Goal: Communication & Community: Ask a question

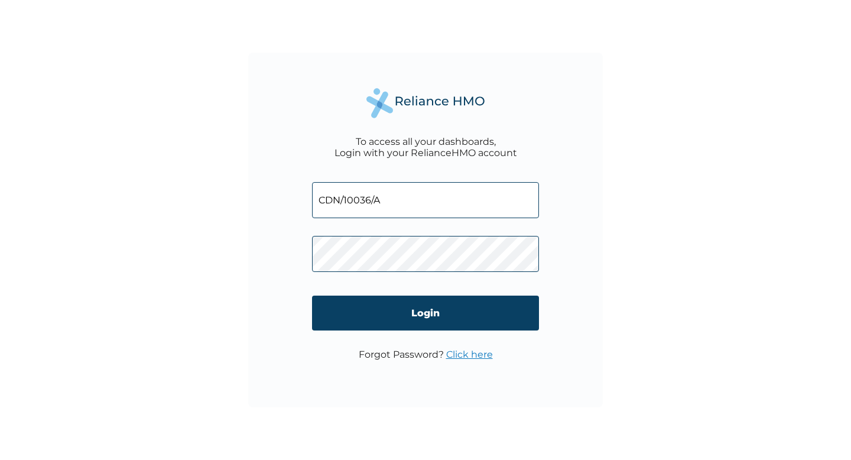
click at [423, 316] on input "Login" at bounding box center [425, 313] width 227 height 35
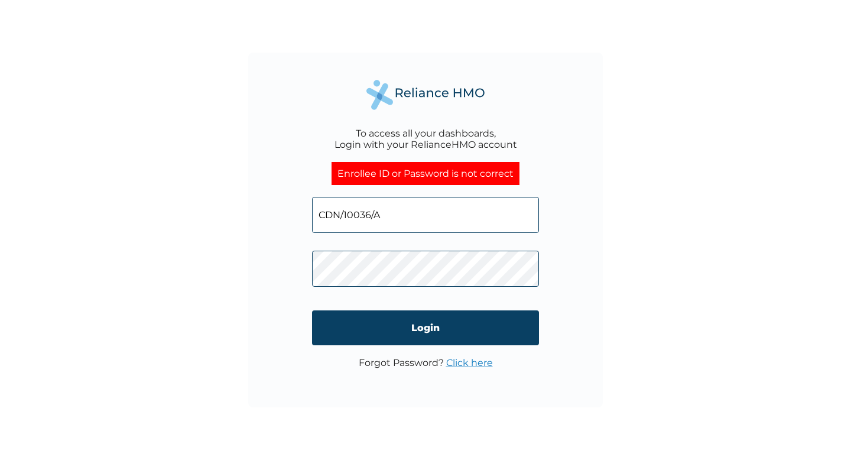
click at [399, 210] on input "CDN/10036/A" at bounding box center [425, 215] width 227 height 36
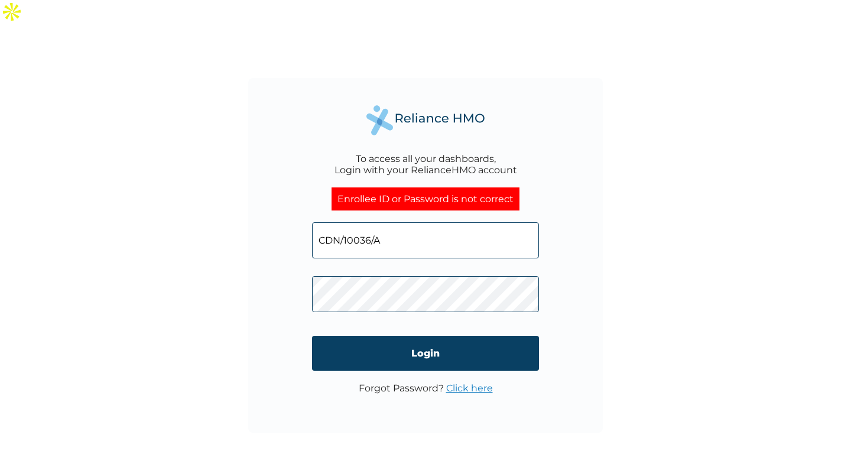
click at [388, 222] on input "CDN/10036/A" at bounding box center [425, 240] width 227 height 36
click at [465, 383] on link "Click here" at bounding box center [469, 388] width 47 height 11
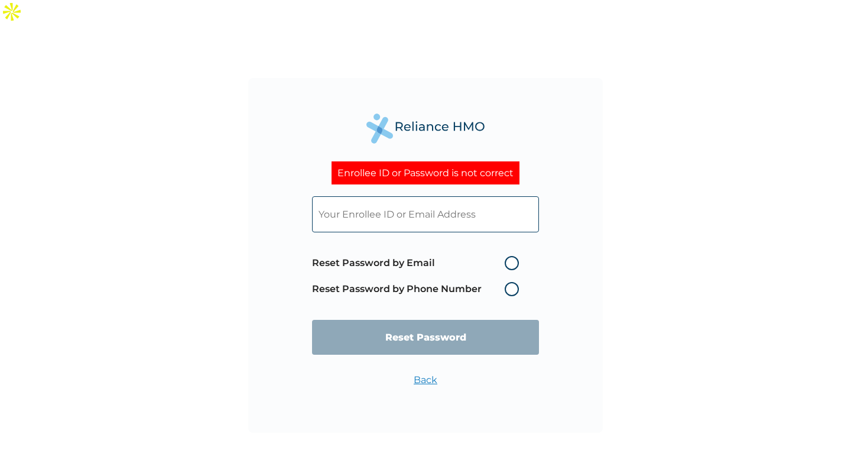
click at [514, 256] on label "Reset Password by Email" at bounding box center [418, 263] width 213 height 14
click at [507, 254] on input "Reset Password by Email" at bounding box center [497, 263] width 19 height 19
radio input "true"
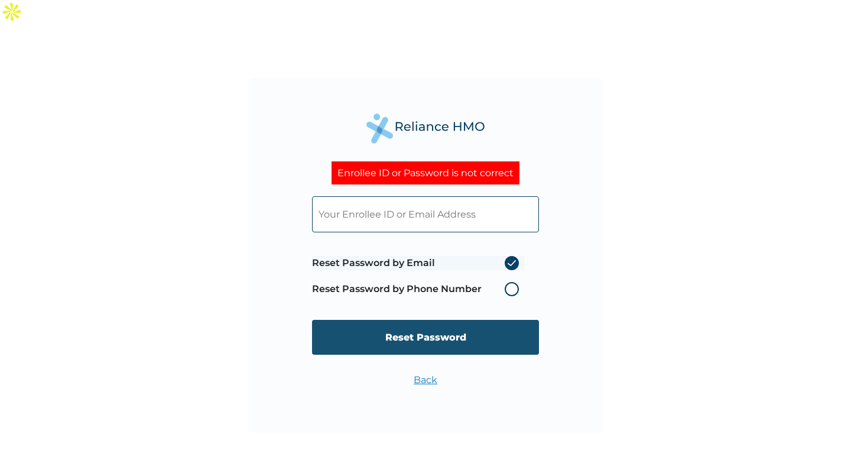
click at [481, 320] on input "Reset Password" at bounding box center [425, 337] width 227 height 35
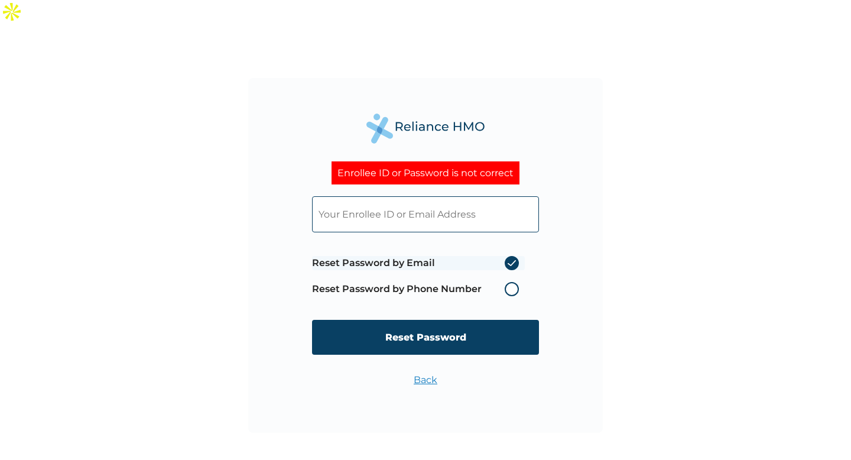
click at [406, 196] on input "text" at bounding box center [425, 214] width 227 height 36
type input "favour.u@credpal.com"
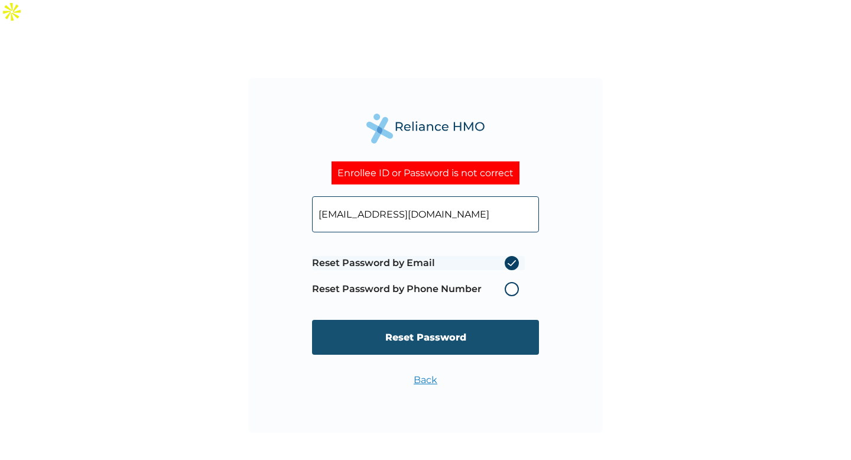
click at [415, 325] on input "Reset Password" at bounding box center [425, 337] width 227 height 35
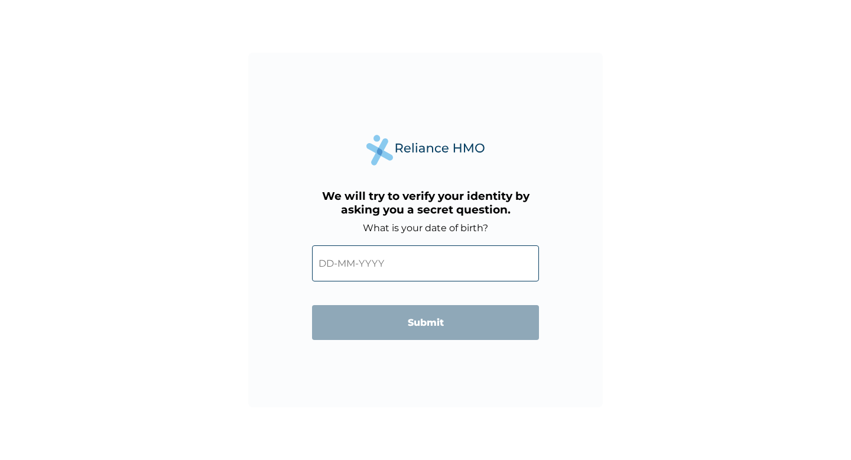
click at [392, 270] on input "text" at bounding box center [425, 263] width 227 height 36
click at [387, 262] on input "text" at bounding box center [425, 263] width 227 height 36
click at [364, 258] on input "text" at bounding box center [425, 263] width 227 height 36
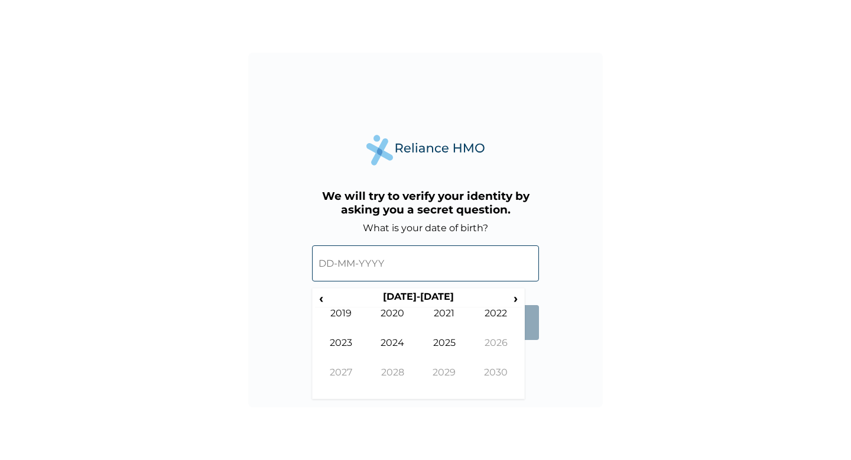
click at [346, 263] on input "text" at bounding box center [425, 263] width 227 height 36
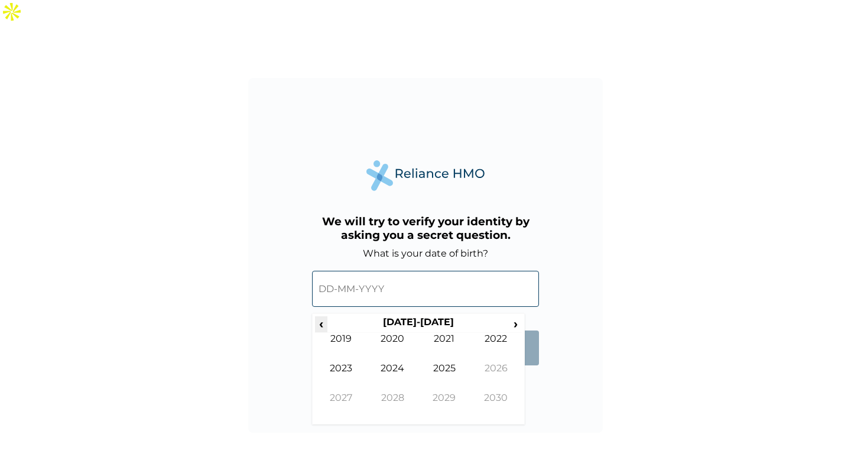
click at [320, 316] on span "‹" at bounding box center [321, 323] width 12 height 15
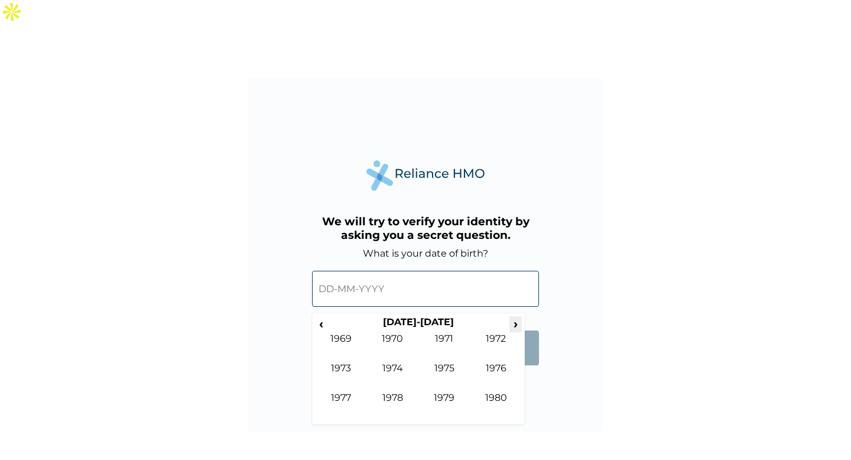
click at [515, 316] on span "›" at bounding box center [516, 323] width 13 height 15
click at [441, 362] on td "1995" at bounding box center [445, 377] width 52 height 30
click at [339, 362] on td "May" at bounding box center [341, 377] width 52 height 30
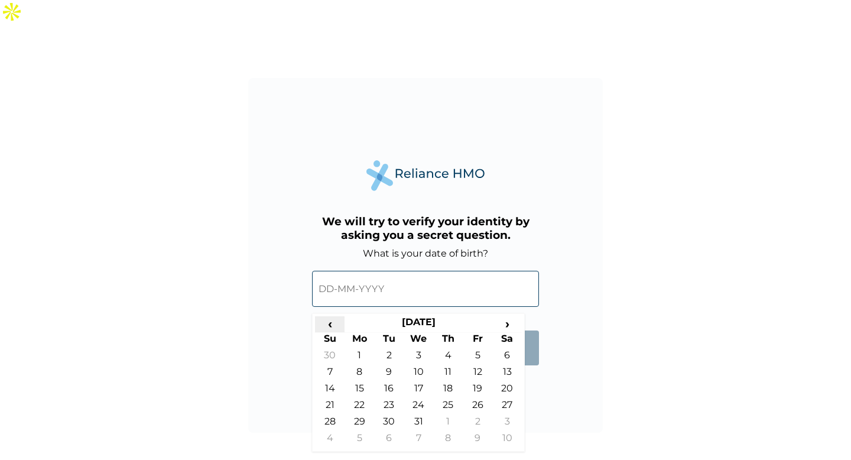
click at [328, 316] on span "‹" at bounding box center [330, 323] width 30 height 15
click at [432, 316] on th "April 1995" at bounding box center [419, 324] width 148 height 17
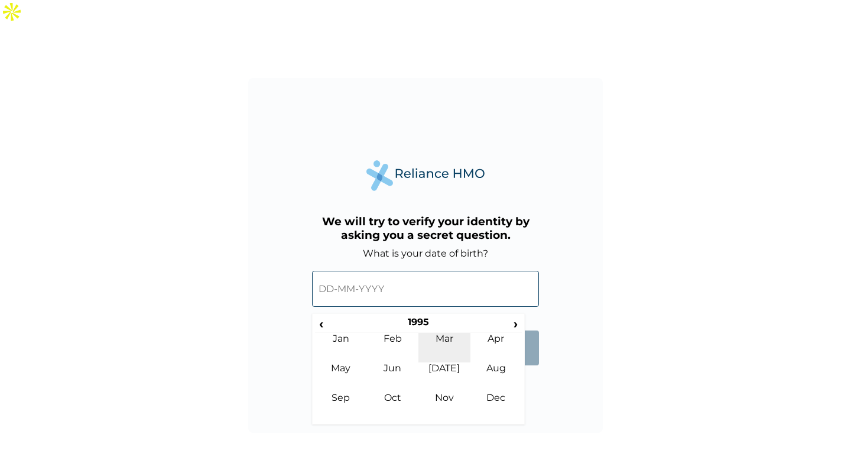
click at [458, 333] on td "Mar" at bounding box center [445, 348] width 52 height 30
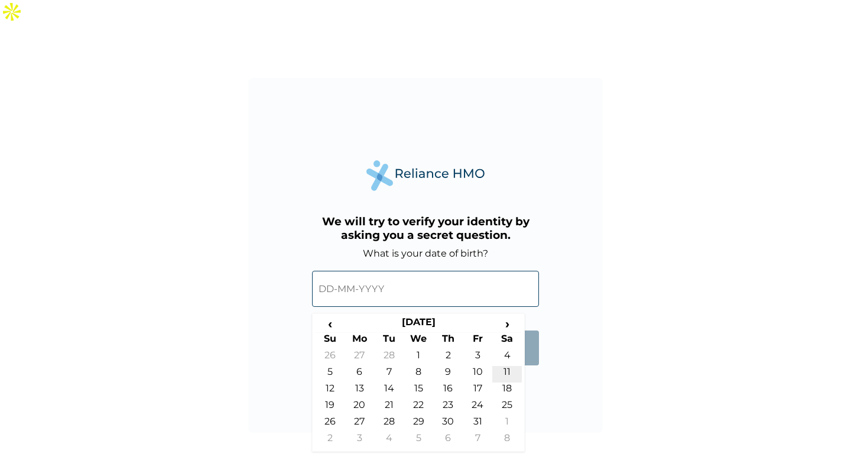
click at [507, 366] on td "11" at bounding box center [508, 374] width 30 height 17
type input "11-03-1995"
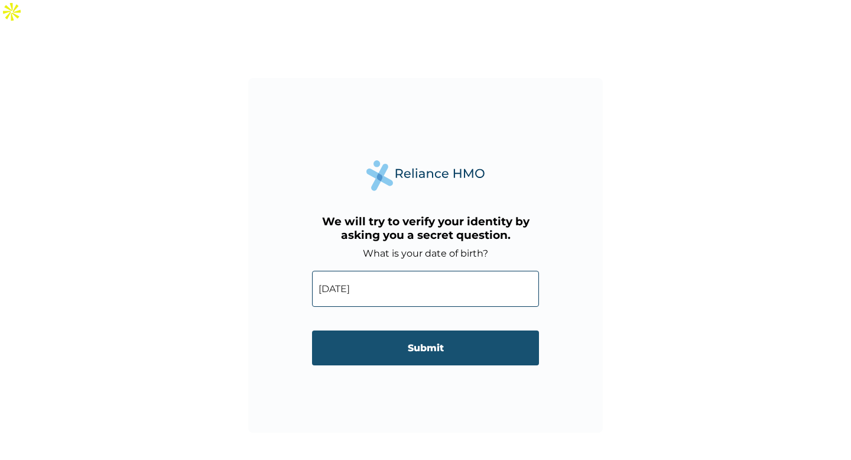
click at [446, 331] on input "Submit" at bounding box center [425, 348] width 227 height 35
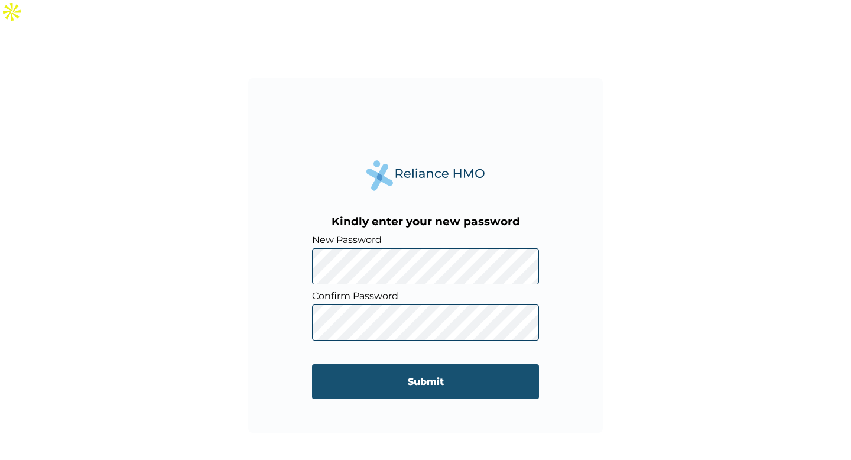
click at [457, 364] on input "Submit" at bounding box center [425, 381] width 227 height 35
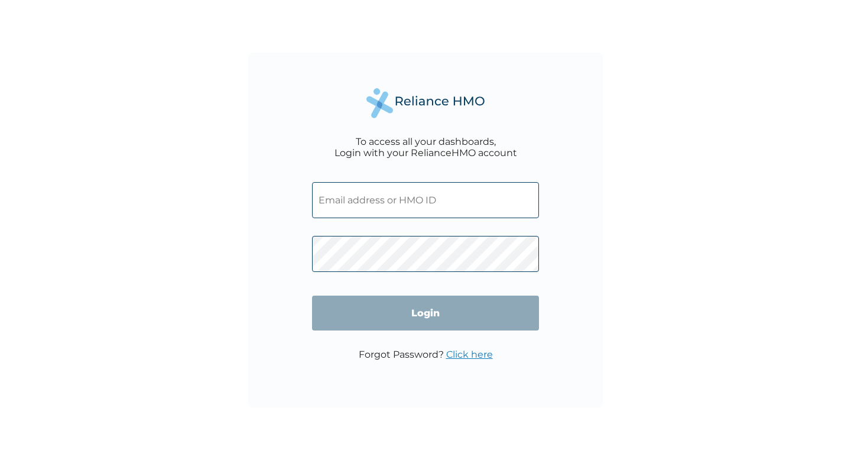
type input "favour.u@credpal.com"
click at [455, 210] on input "[EMAIL_ADDRESS][DOMAIN_NAME]" at bounding box center [425, 200] width 227 height 36
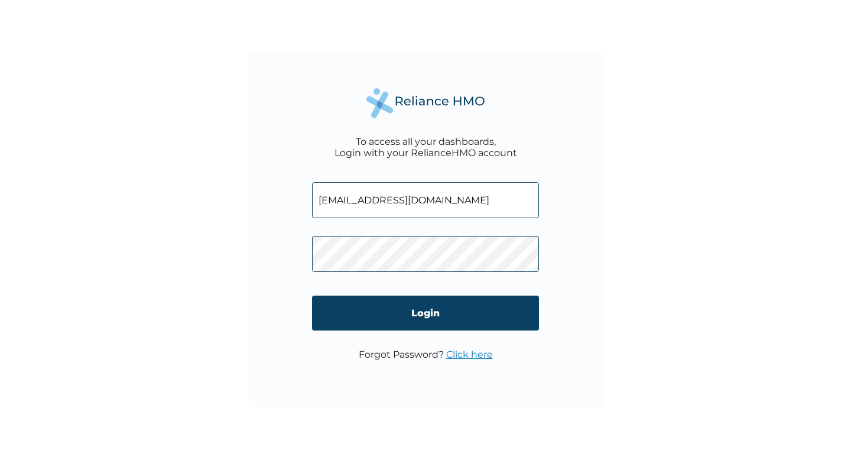
click at [254, 261] on div "To access all your dashboards, Login with your RelianceHMO account favour.u@cre…" at bounding box center [425, 230] width 355 height 355
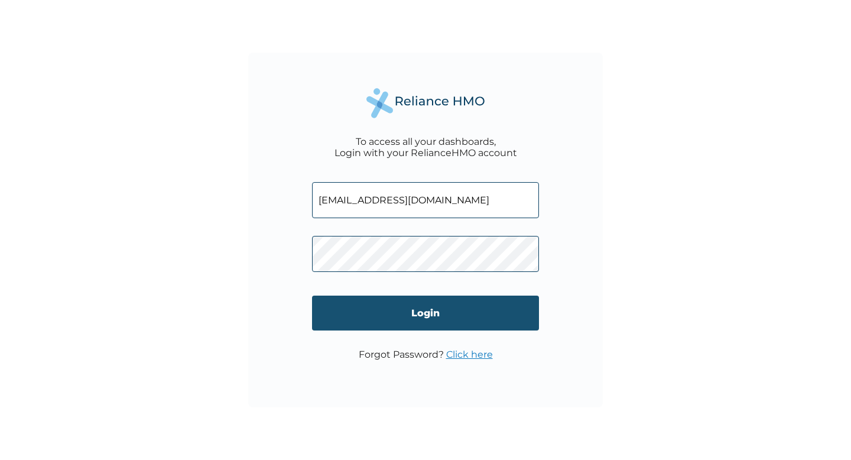
click at [422, 319] on input "Login" at bounding box center [425, 313] width 227 height 35
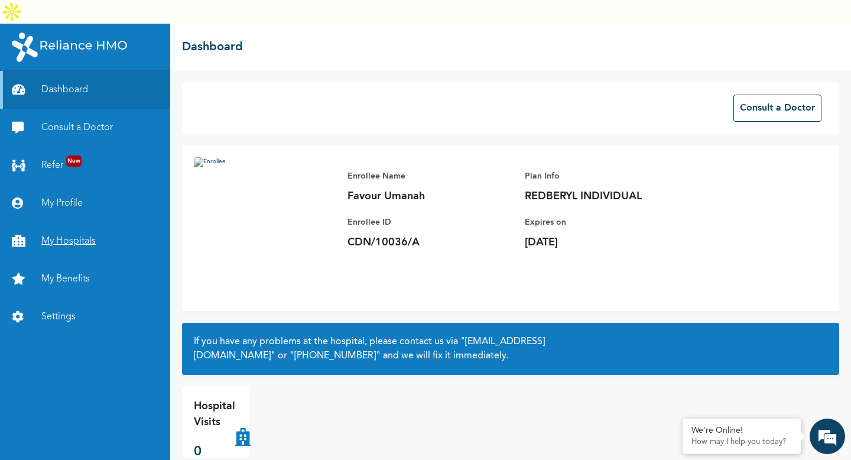
click at [63, 222] on link "My Hospitals" at bounding box center [85, 241] width 170 height 38
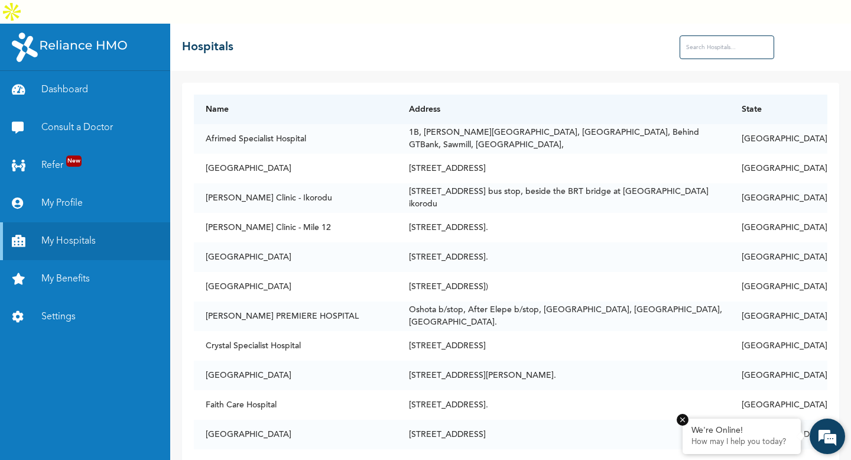
click at [727, 439] on p "How may I help you today?" at bounding box center [742, 442] width 101 height 9
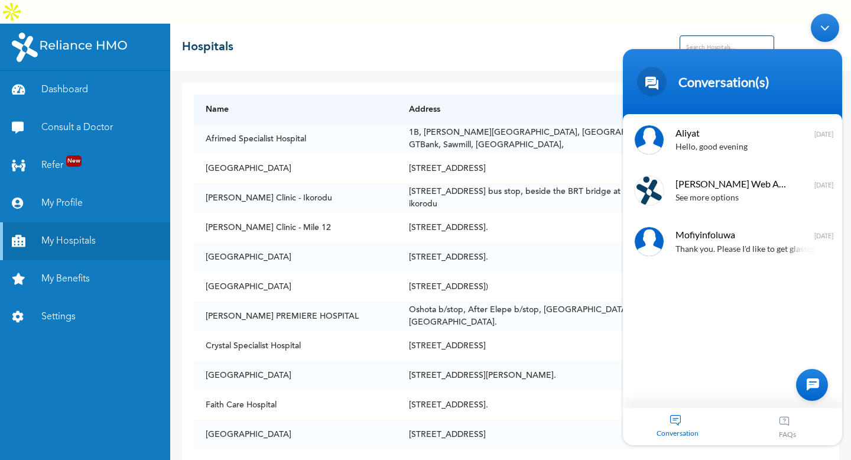
click at [676, 386] on div "Aliyat Hello, good evening [DATE] [PERSON_NAME] Enrollee Web Assistant See more…" at bounding box center [732, 261] width 219 height 294
click at [675, 422] on div "Conversation" at bounding box center [678, 426] width 110 height 37
click at [817, 389] on div at bounding box center [812, 385] width 32 height 32
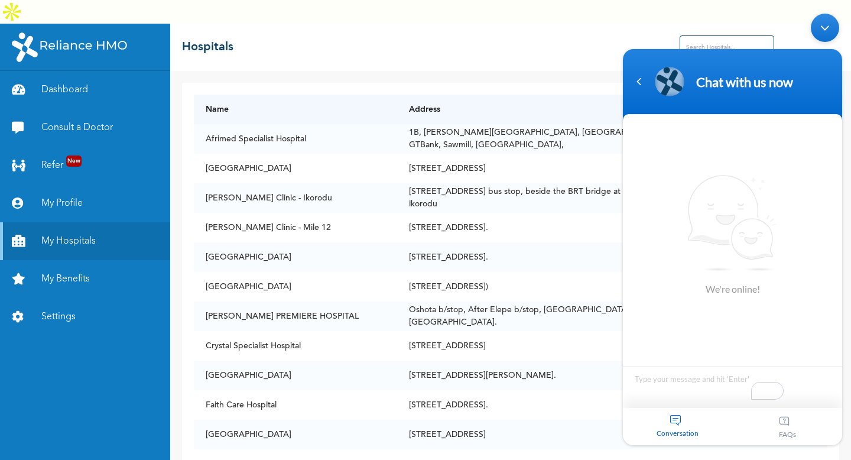
click at [670, 377] on textarea "To enrich screen reader interactions, please activate Accessibility in Grammarl…" at bounding box center [732, 387] width 219 height 41
type textarea "Hello, good day"
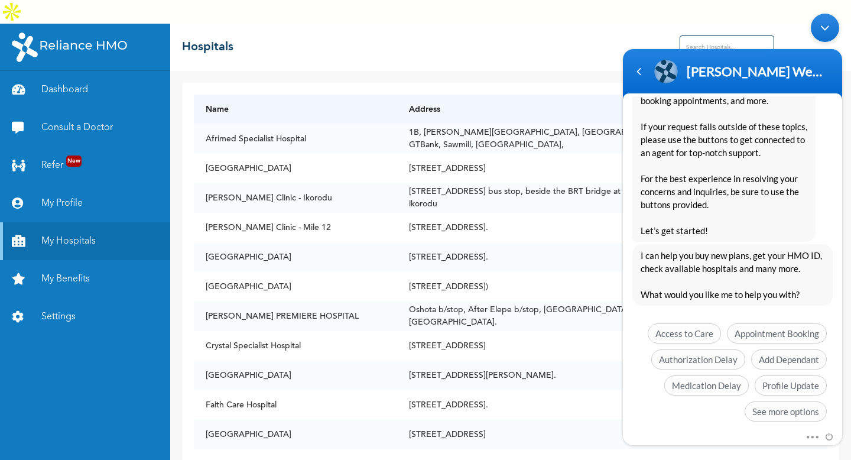
scroll to position [195, 0]
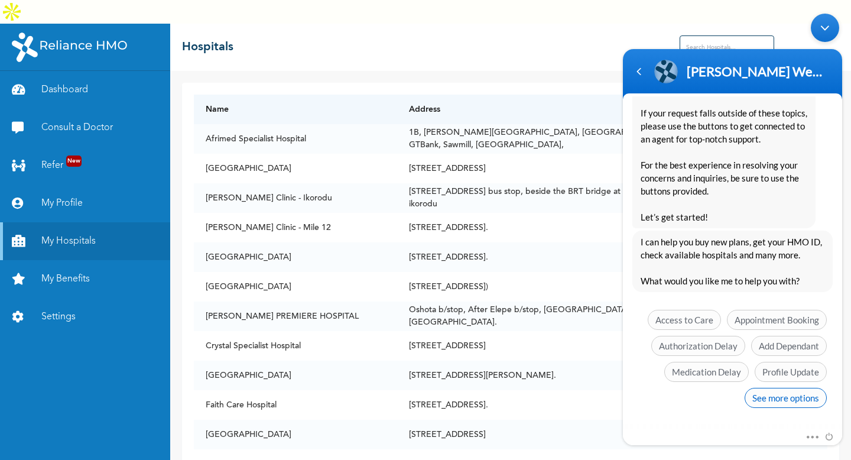
click at [782, 396] on span "See more options" at bounding box center [786, 398] width 82 height 20
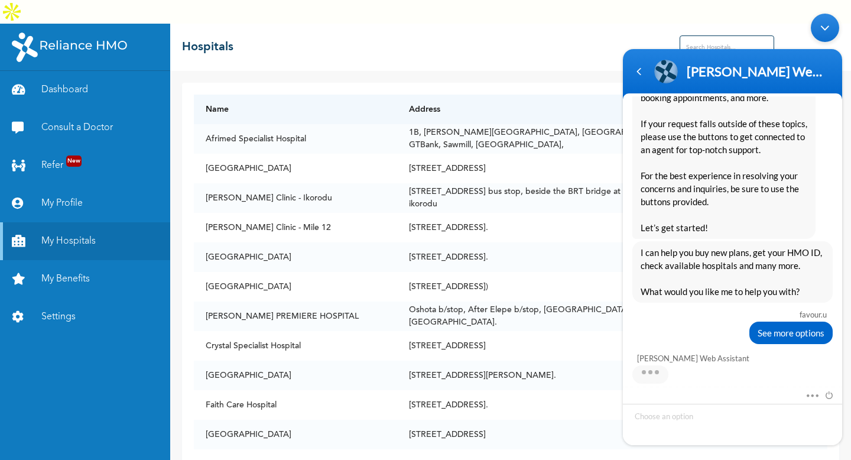
scroll to position [283, 0]
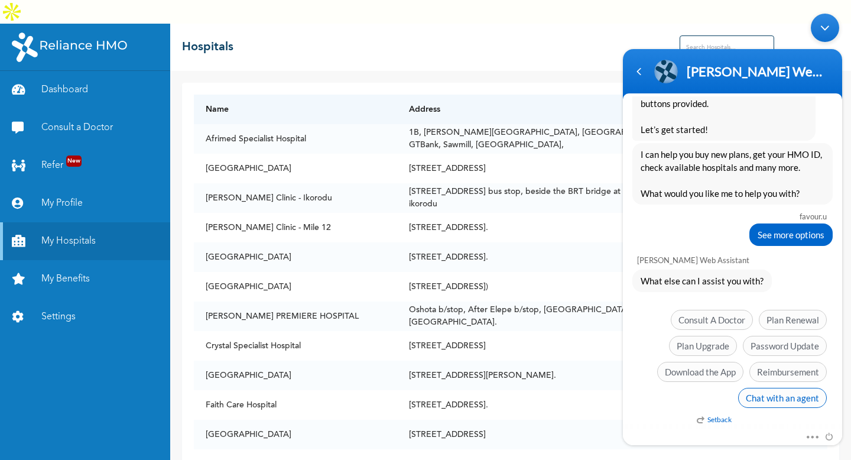
click at [764, 393] on span "Chat with an agent" at bounding box center [782, 398] width 89 height 20
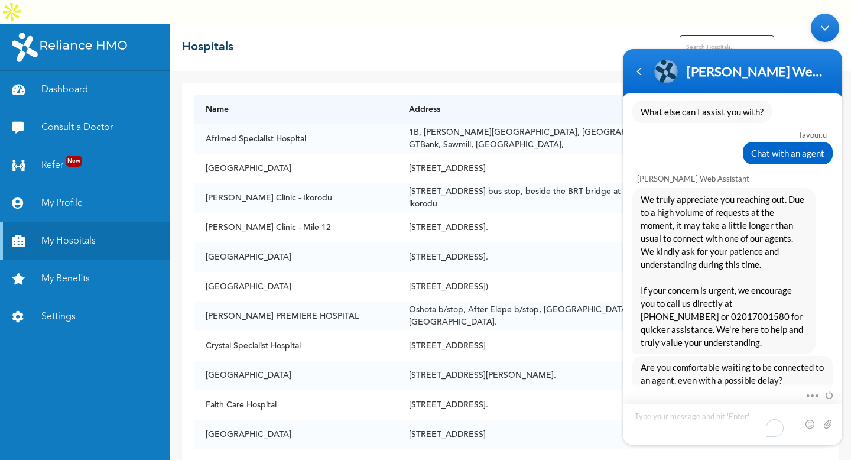
scroll to position [514, 0]
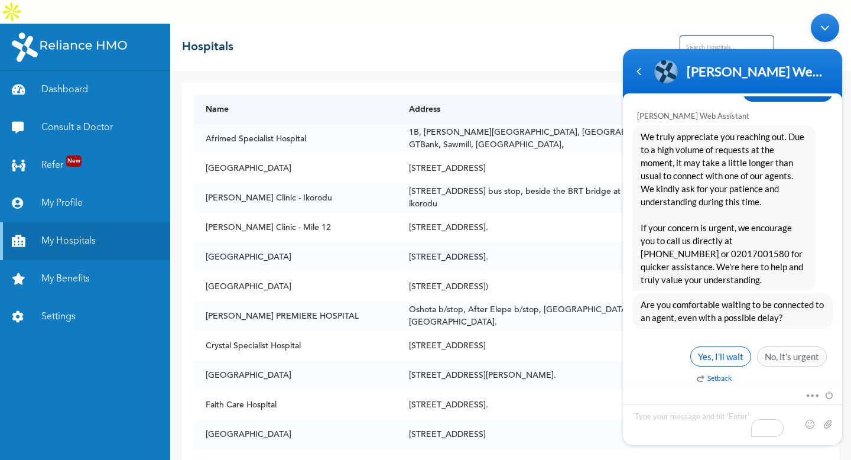
click at [723, 359] on span "Yes, I’ll wait" at bounding box center [721, 356] width 61 height 20
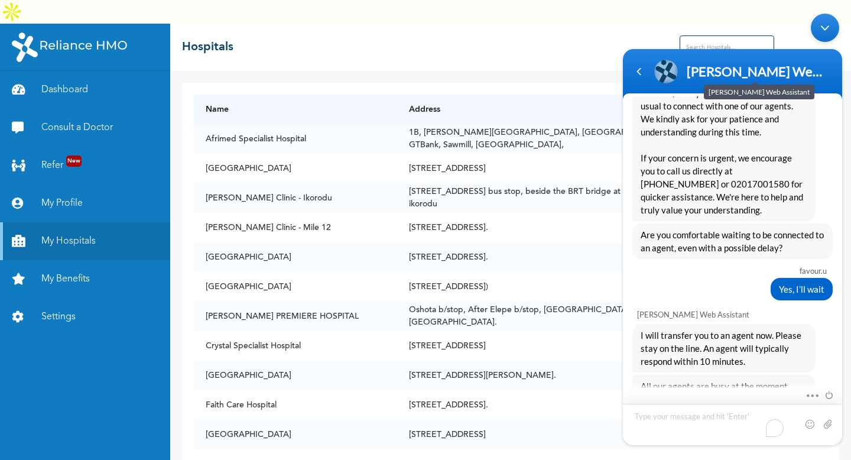
scroll to position [622, 0]
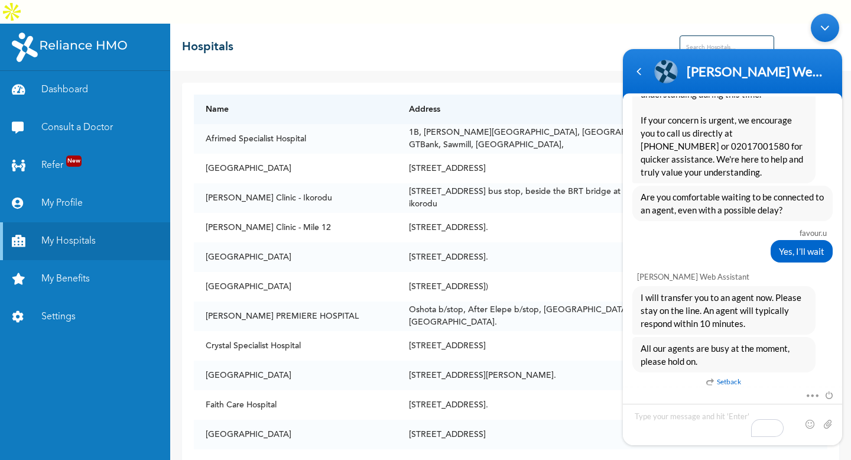
click at [540, 42] on div "☰ Hospitals" at bounding box center [510, 47] width 681 height 47
click at [717, 30] on body "[PERSON_NAME] Web Assistant Enrollee Web App Assistant favour.u Hello, good day…" at bounding box center [732, 229] width 231 height 443
click at [720, 21] on body "[PERSON_NAME] Web Assistant Enrollee Web App Assistant favour.u Hello, good day…" at bounding box center [732, 229] width 231 height 443
click at [707, 57] on div "[PERSON_NAME] Enrollee Web Assistant Enrollee Web App Assistant" at bounding box center [732, 72] width 205 height 30
click at [828, 28] on div "Minimize live chat window" at bounding box center [825, 28] width 28 height 28
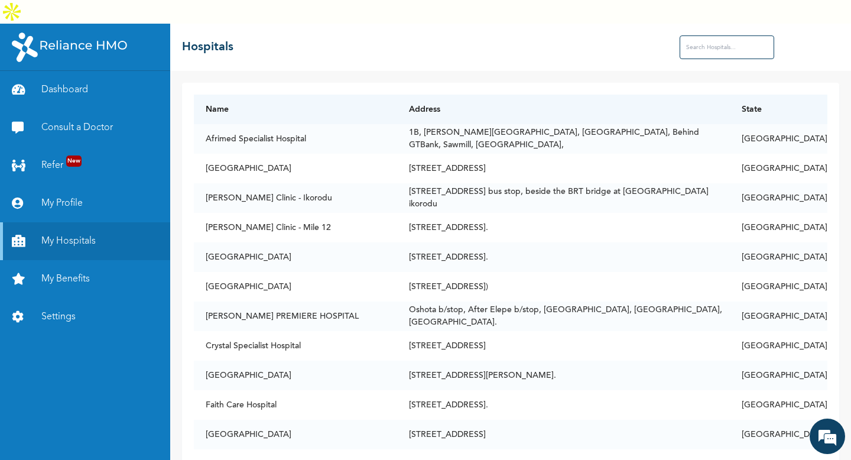
click at [720, 35] on input "text" at bounding box center [727, 47] width 95 height 24
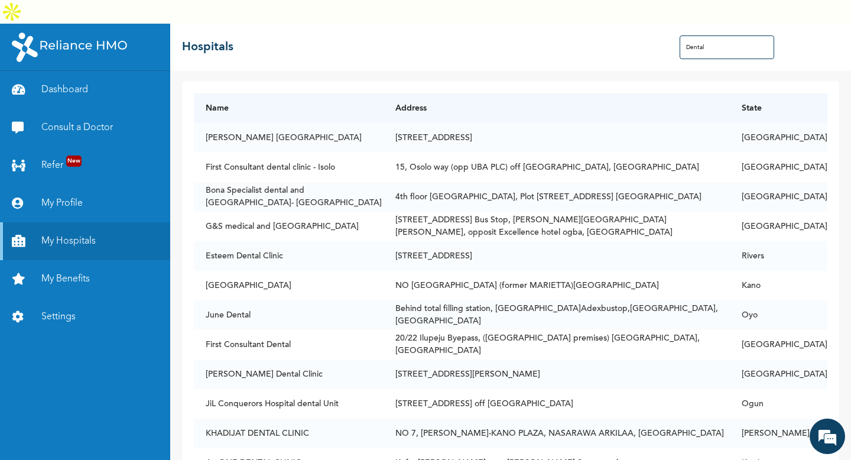
scroll to position [0, 0]
type input "Dental"
click at [834, 435] on em at bounding box center [828, 436] width 32 height 32
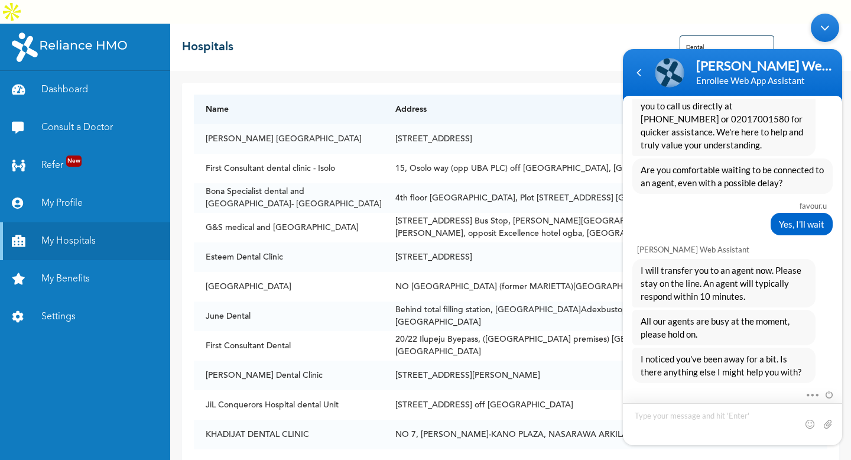
scroll to position [649, 0]
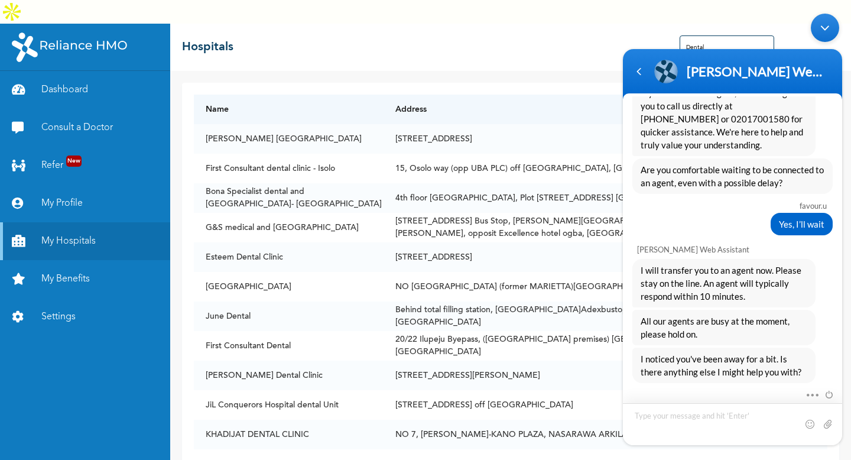
click at [692, 416] on textarea "Type your message and hit 'Enter'" at bounding box center [732, 424] width 219 height 42
type textarea "I'm here"
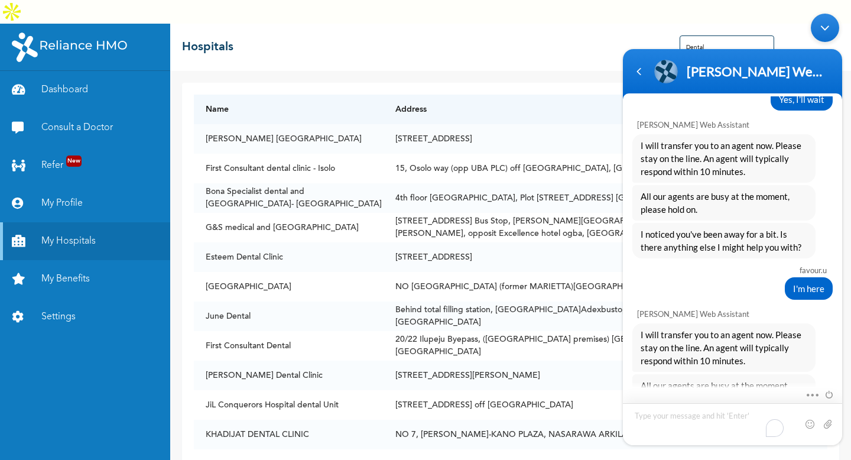
scroll to position [812, 0]
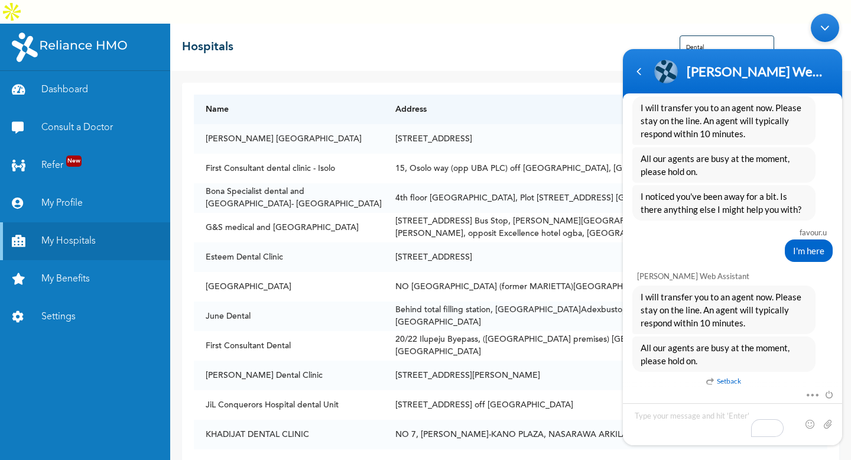
click at [665, 365] on span "All our agents are busy at the moment, please hold on." at bounding box center [724, 354] width 167 height 26
